Goal: Check status

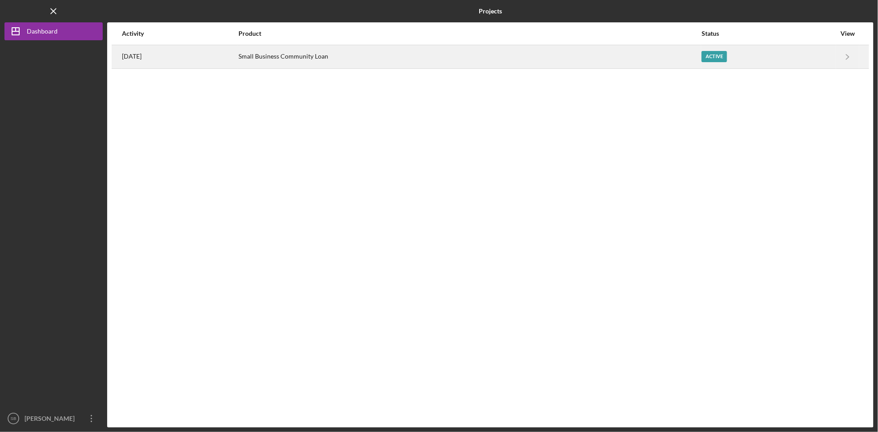
click at [444, 46] on div "Small Business Community Loan" at bounding box center [470, 57] width 463 height 22
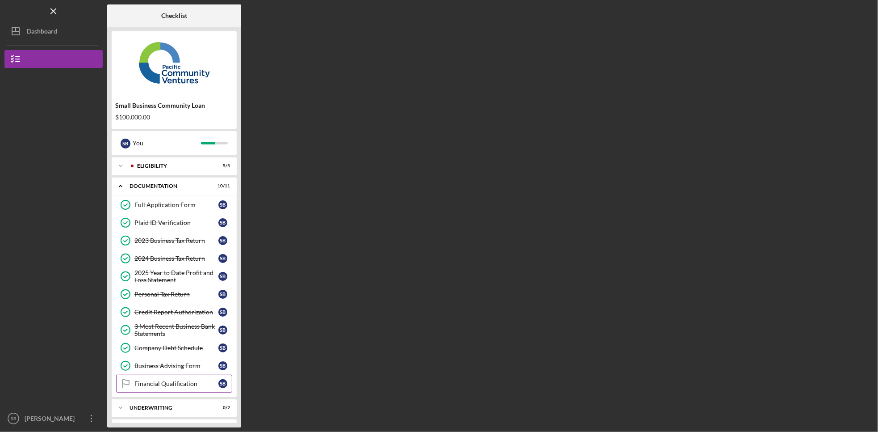
click at [157, 382] on link "Financial Qualification Financial Qualification S B" at bounding box center [174, 383] width 116 height 18
